Goal: Task Accomplishment & Management: Complete application form

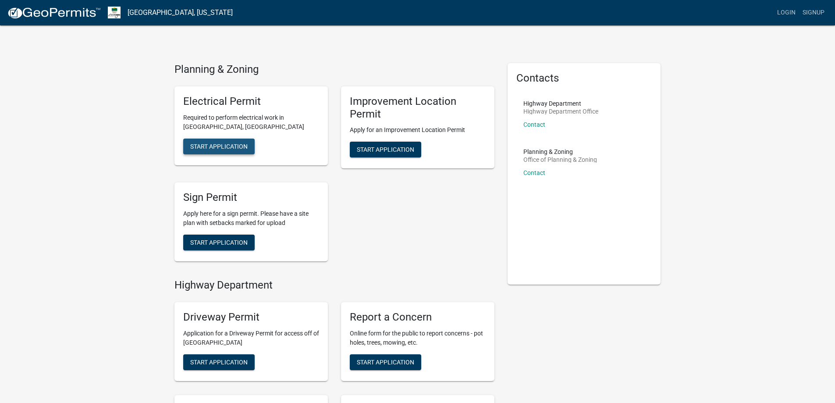
click at [235, 148] on span "Start Application" at bounding box center [218, 145] width 57 height 7
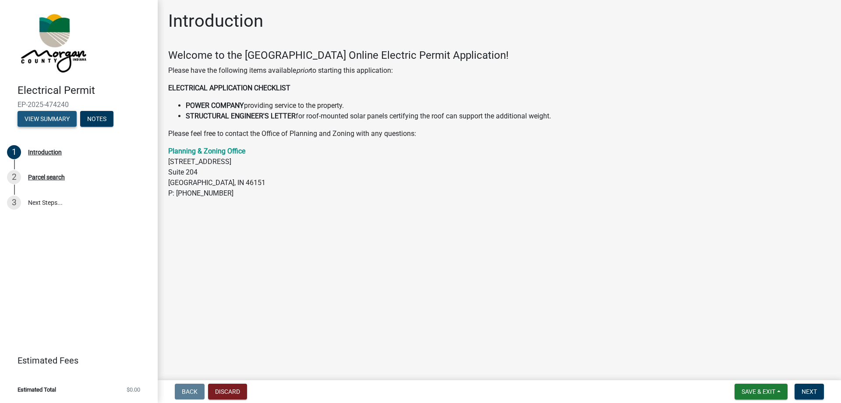
click at [60, 119] on button "View Summary" at bounding box center [47, 119] width 59 height 16
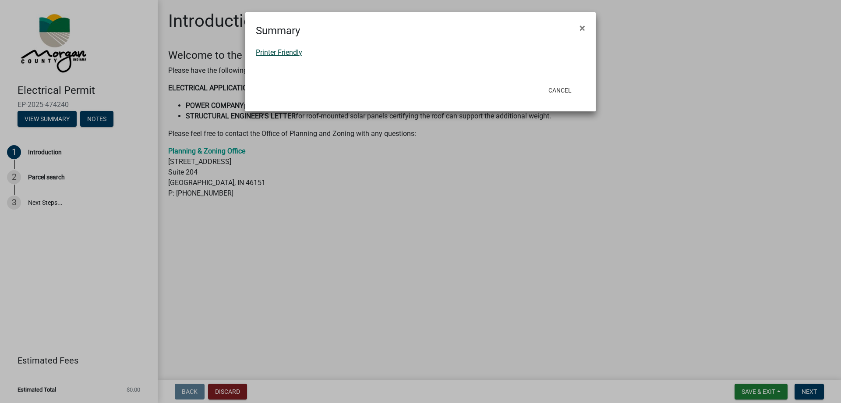
click at [282, 56] on link "Printer Friendly" at bounding box center [279, 52] width 46 height 8
